Goal: Information Seeking & Learning: Learn about a topic

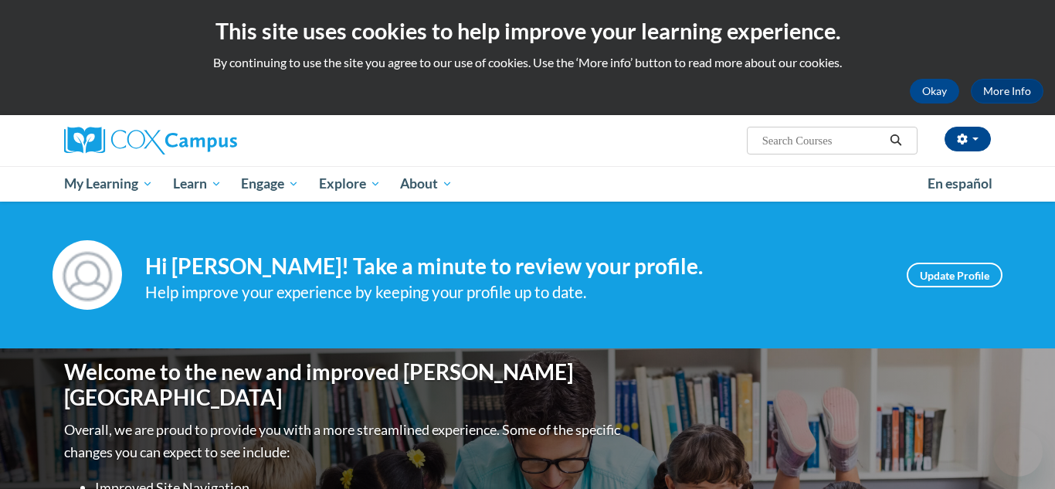
scroll to position [569, 0]
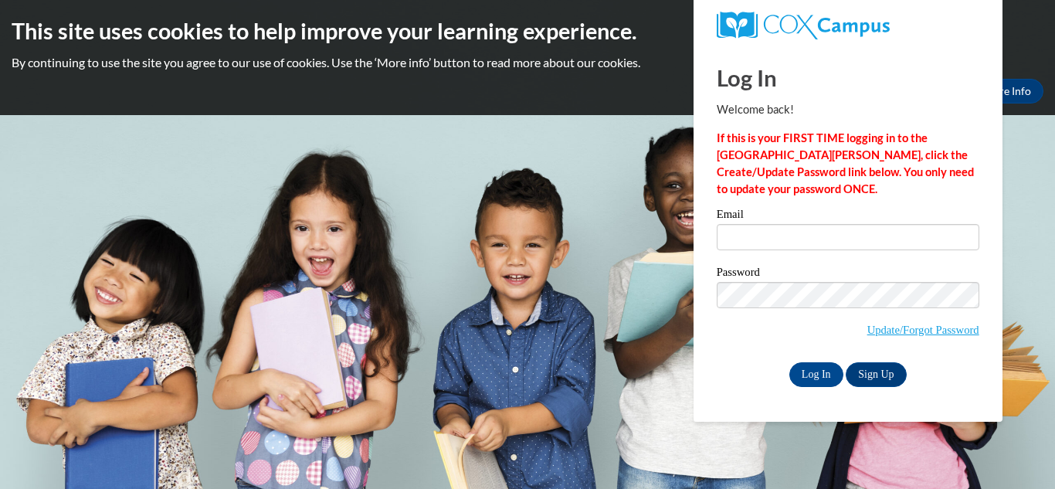
click at [848, 275] on label "Password" at bounding box center [848, 273] width 263 height 15
type input "kayleeweston04@gmail.com"
click at [727, 352] on div "Password Update/Forgot Password" at bounding box center [848, 311] width 263 height 91
click at [806, 370] on input "Log In" at bounding box center [816, 374] width 54 height 25
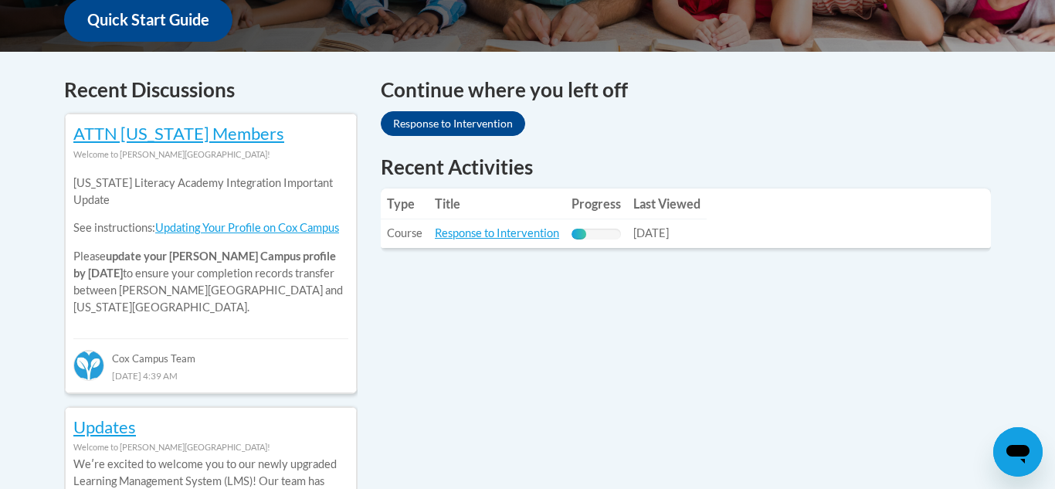
scroll to position [612, 0]
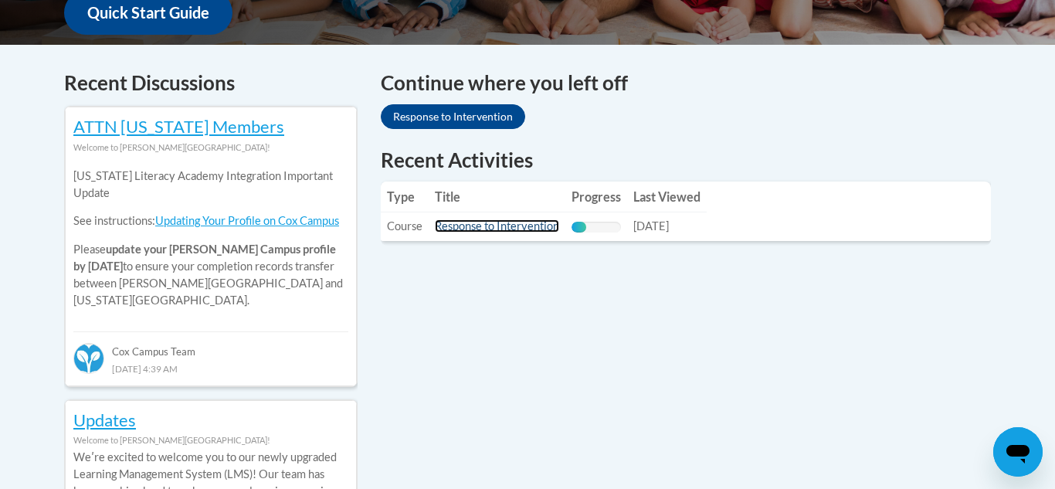
click at [466, 227] on link "Response to Intervention" at bounding box center [497, 225] width 124 height 13
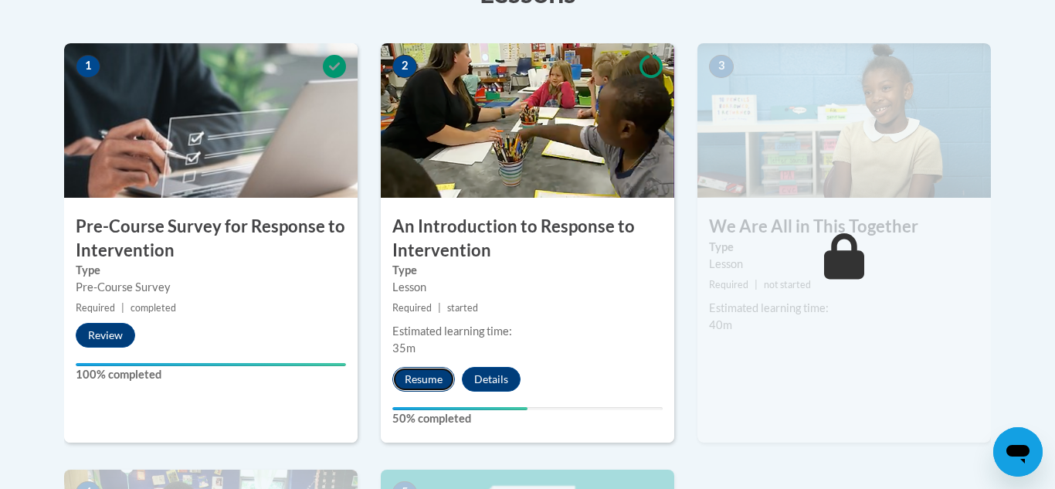
click at [410, 370] on button "Resume" at bounding box center [423, 379] width 63 height 25
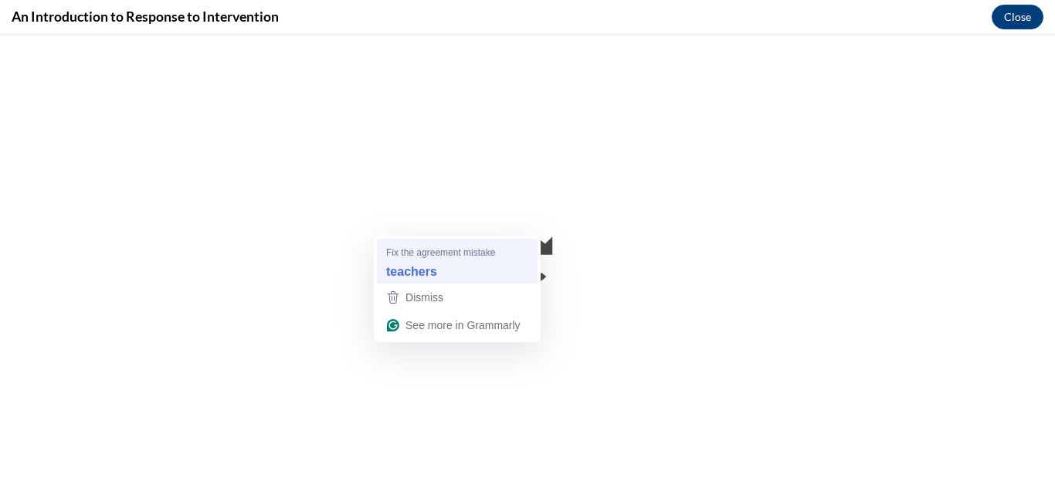
click at [493, 266] on div "teachers" at bounding box center [457, 271] width 148 height 25
